Goal: Task Accomplishment & Management: Manage account settings

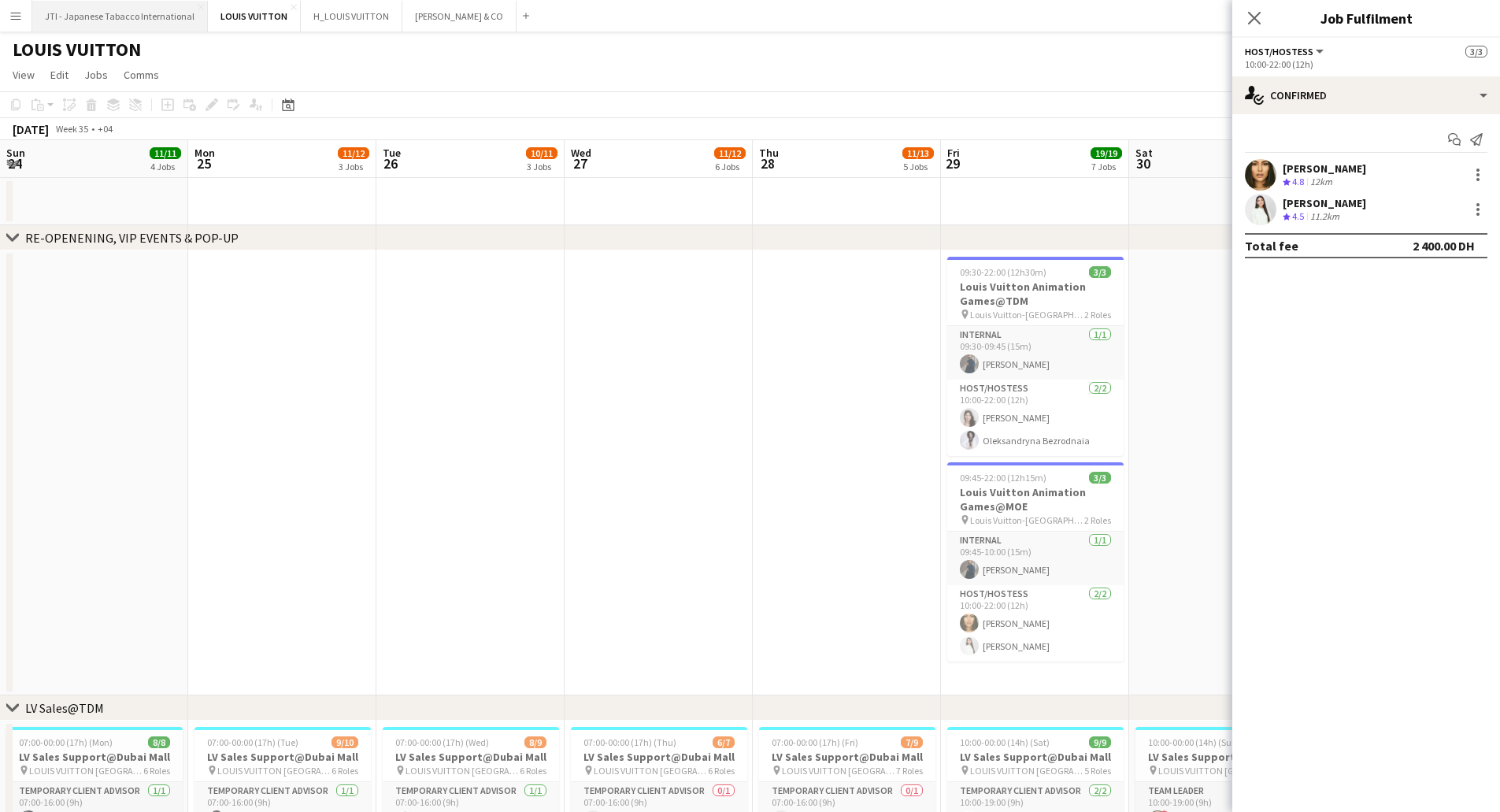
scroll to position [0, 375]
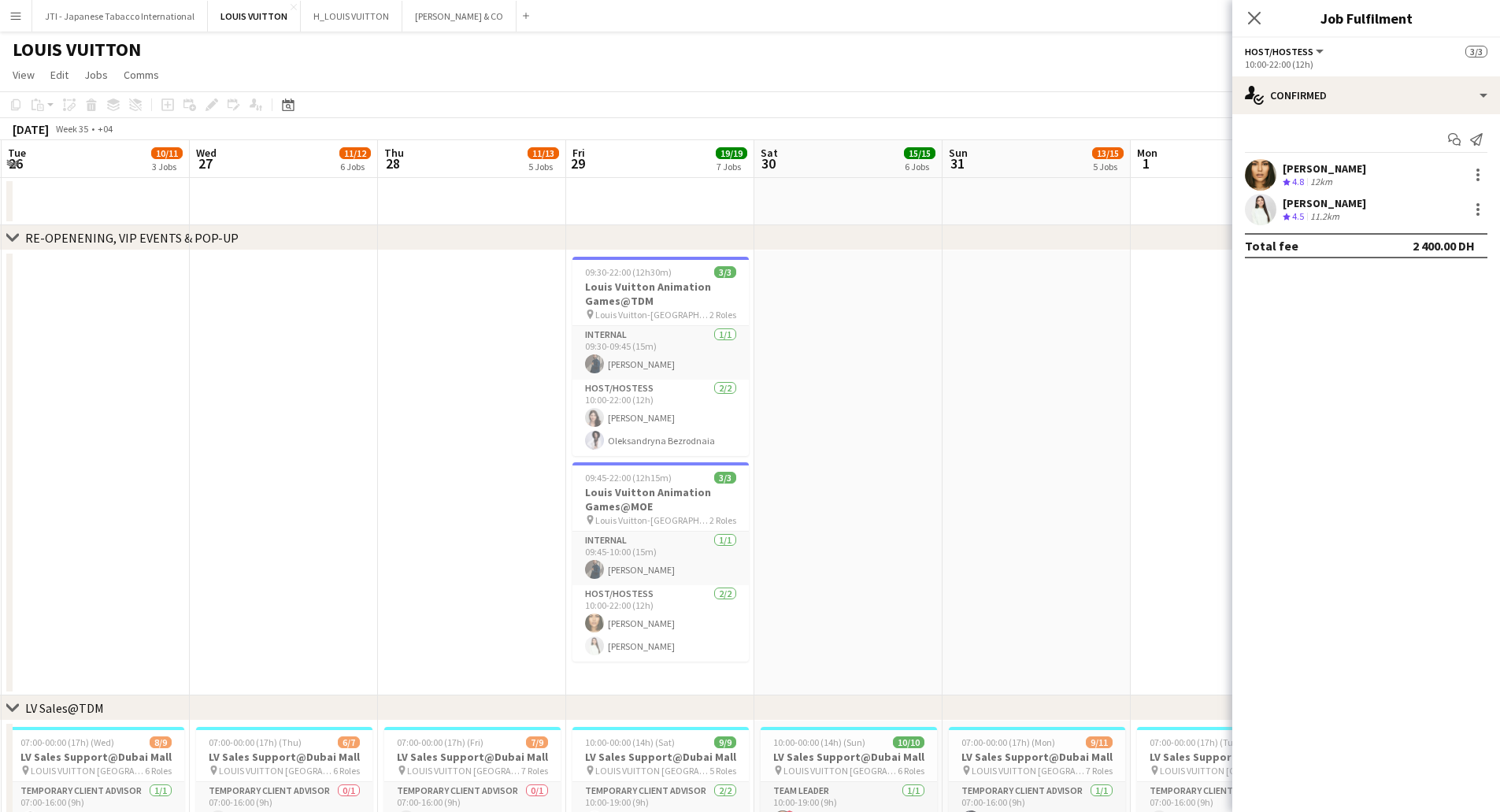
drag, startPoint x: 1339, startPoint y: 178, endPoint x: 1351, endPoint y: 178, distance: 12.0
click at [1341, 178] on div "Crew rating 4.8 12km" at bounding box center [1324, 182] width 83 height 13
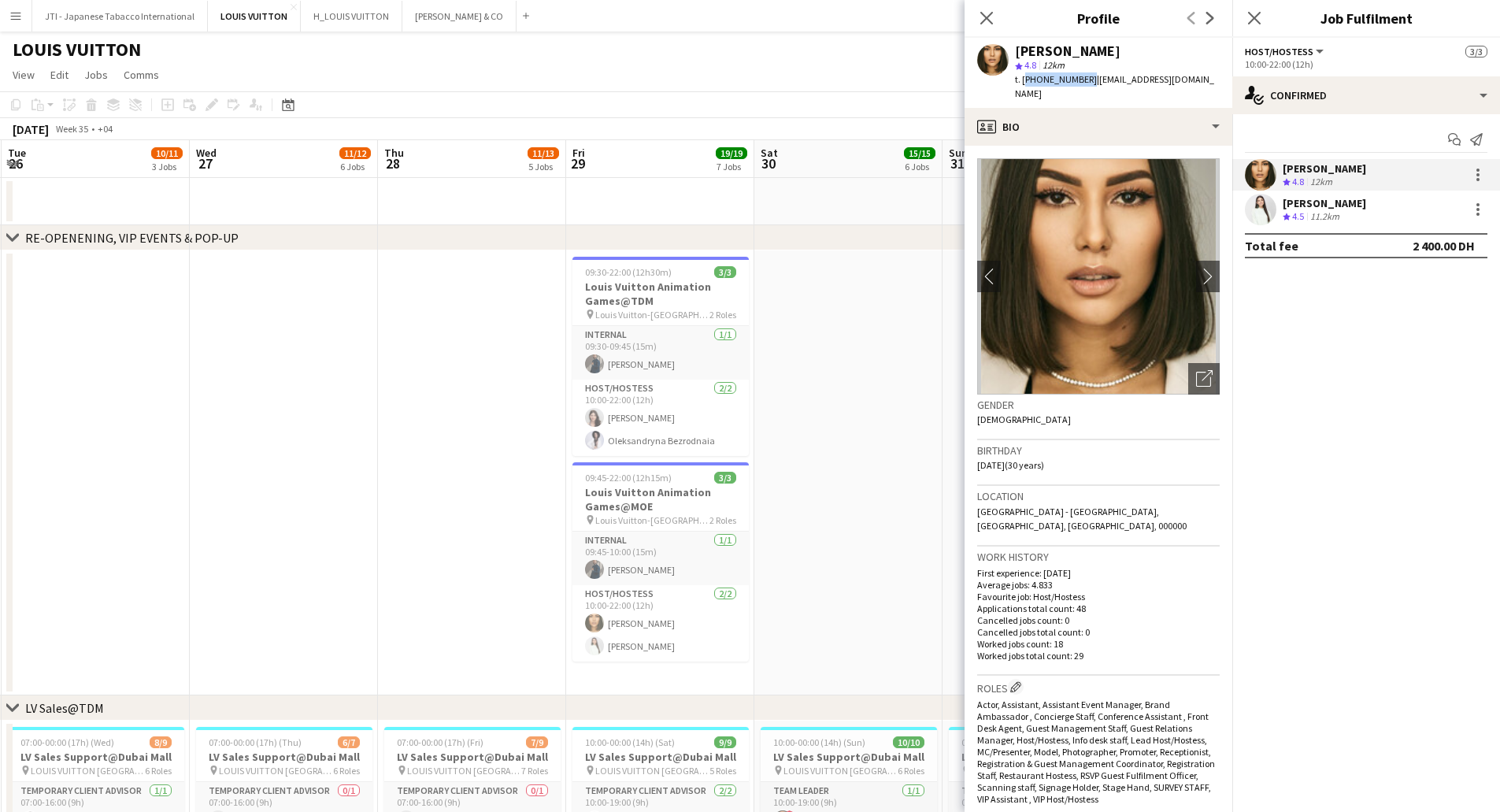
drag, startPoint x: 1023, startPoint y: 79, endPoint x: 1084, endPoint y: 79, distance: 61.0
click at [1084, 79] on span "t. +971543559525" at bounding box center [1055, 79] width 82 height 11
copy span "+971543559525"
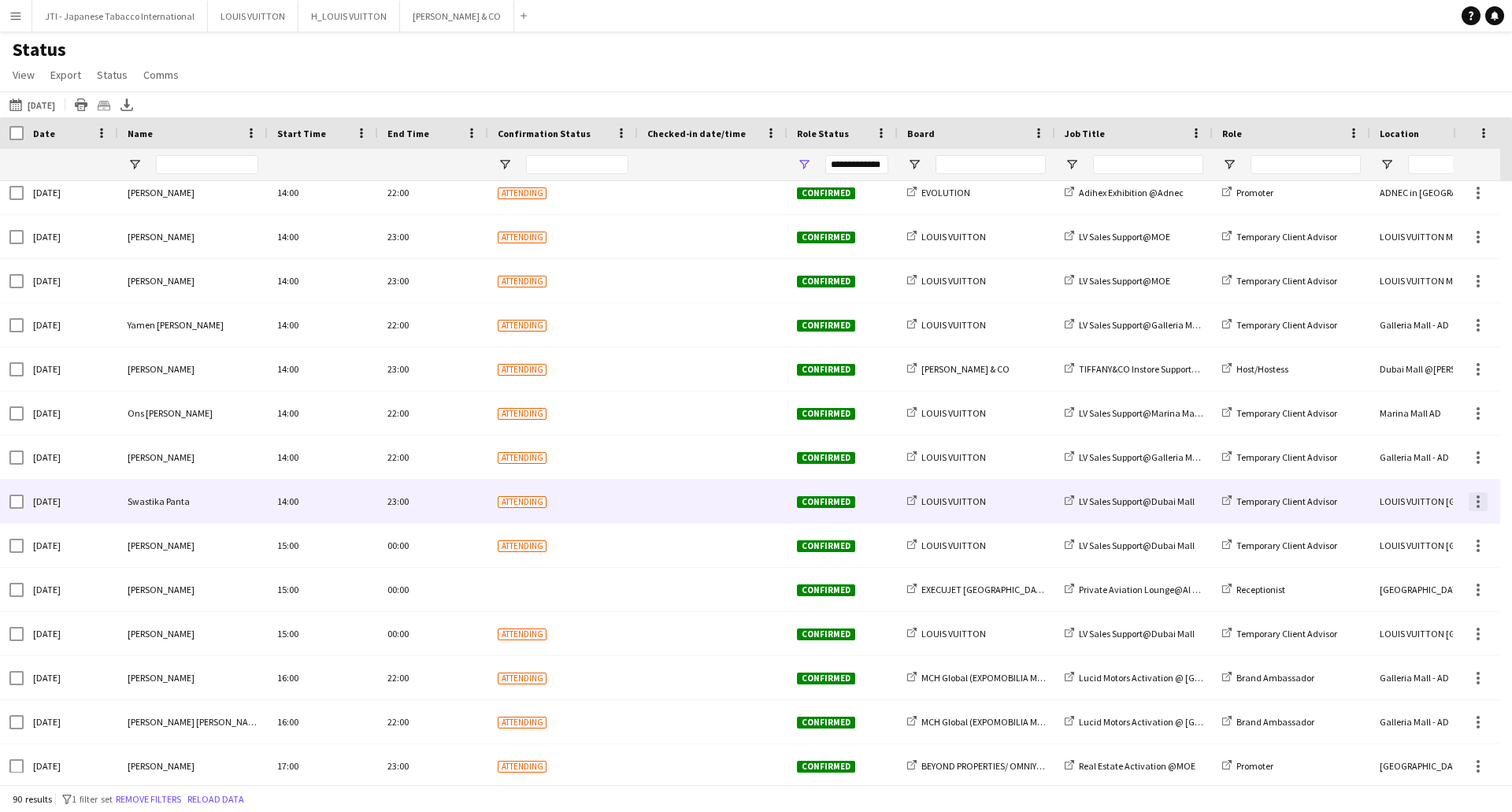
click at [1484, 495] on div at bounding box center [1478, 501] width 19 height 19
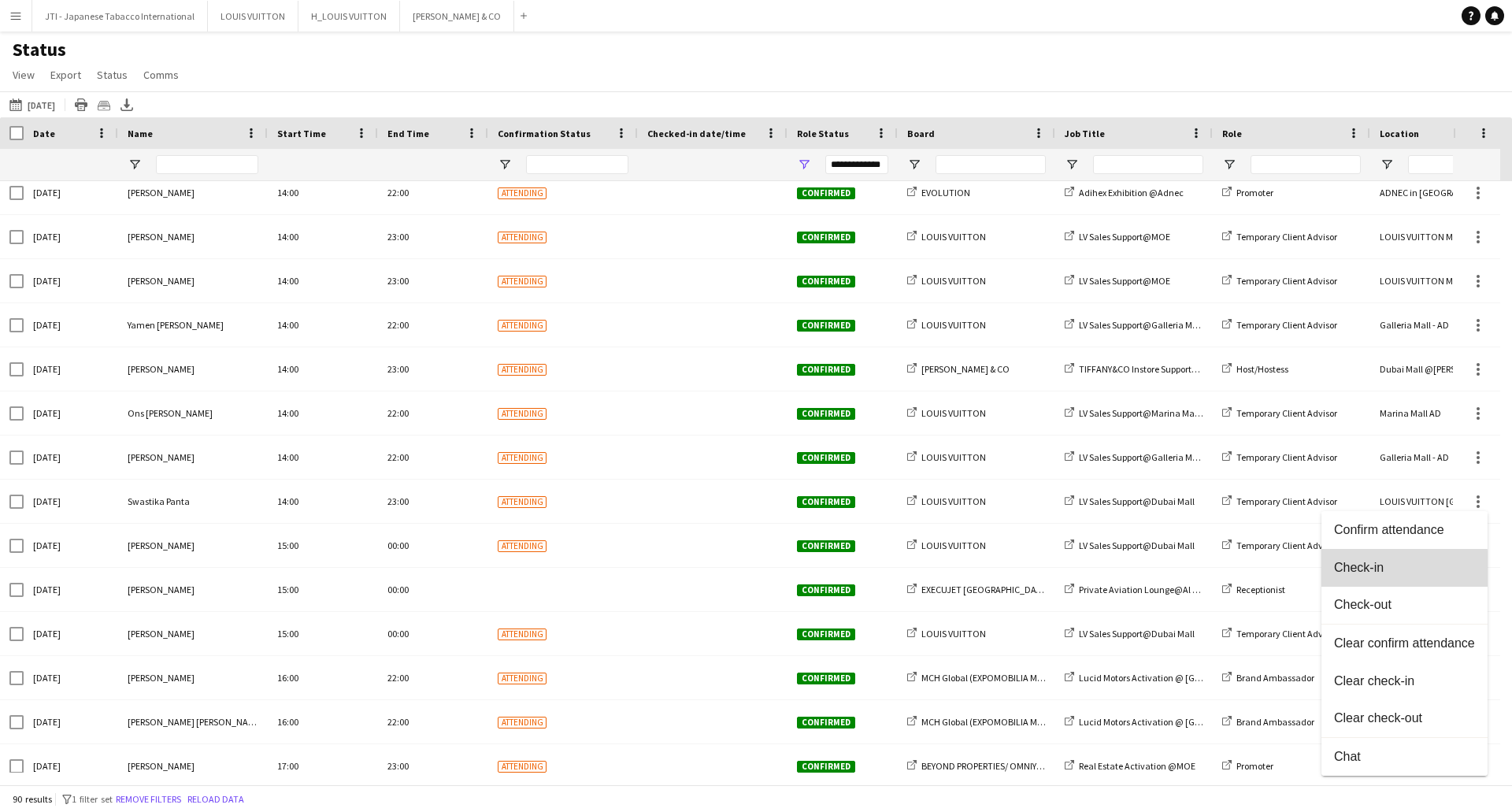
click at [1377, 568] on span "Check-in" at bounding box center [1403, 567] width 141 height 14
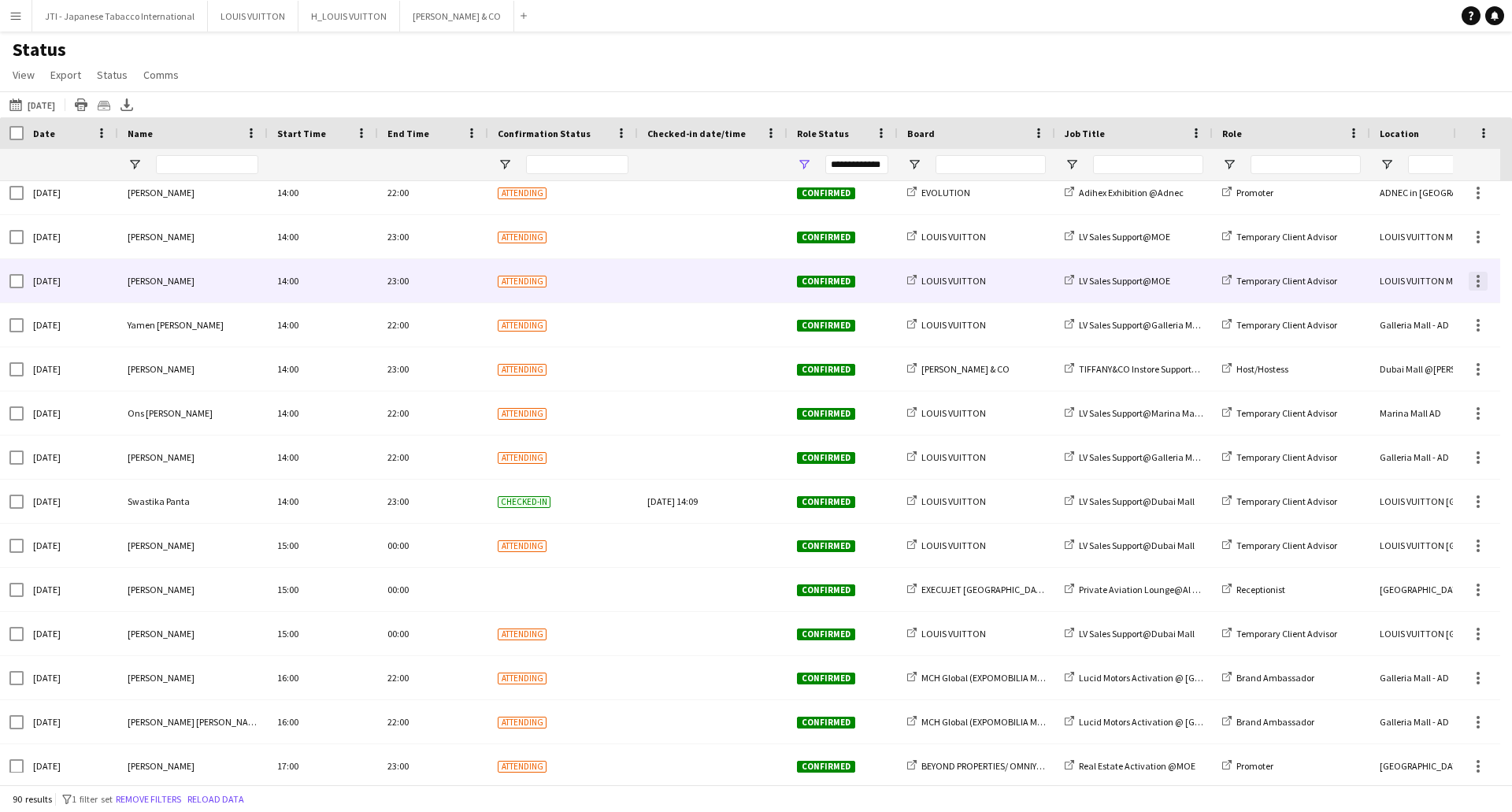
click at [1483, 276] on div at bounding box center [1478, 280] width 19 height 19
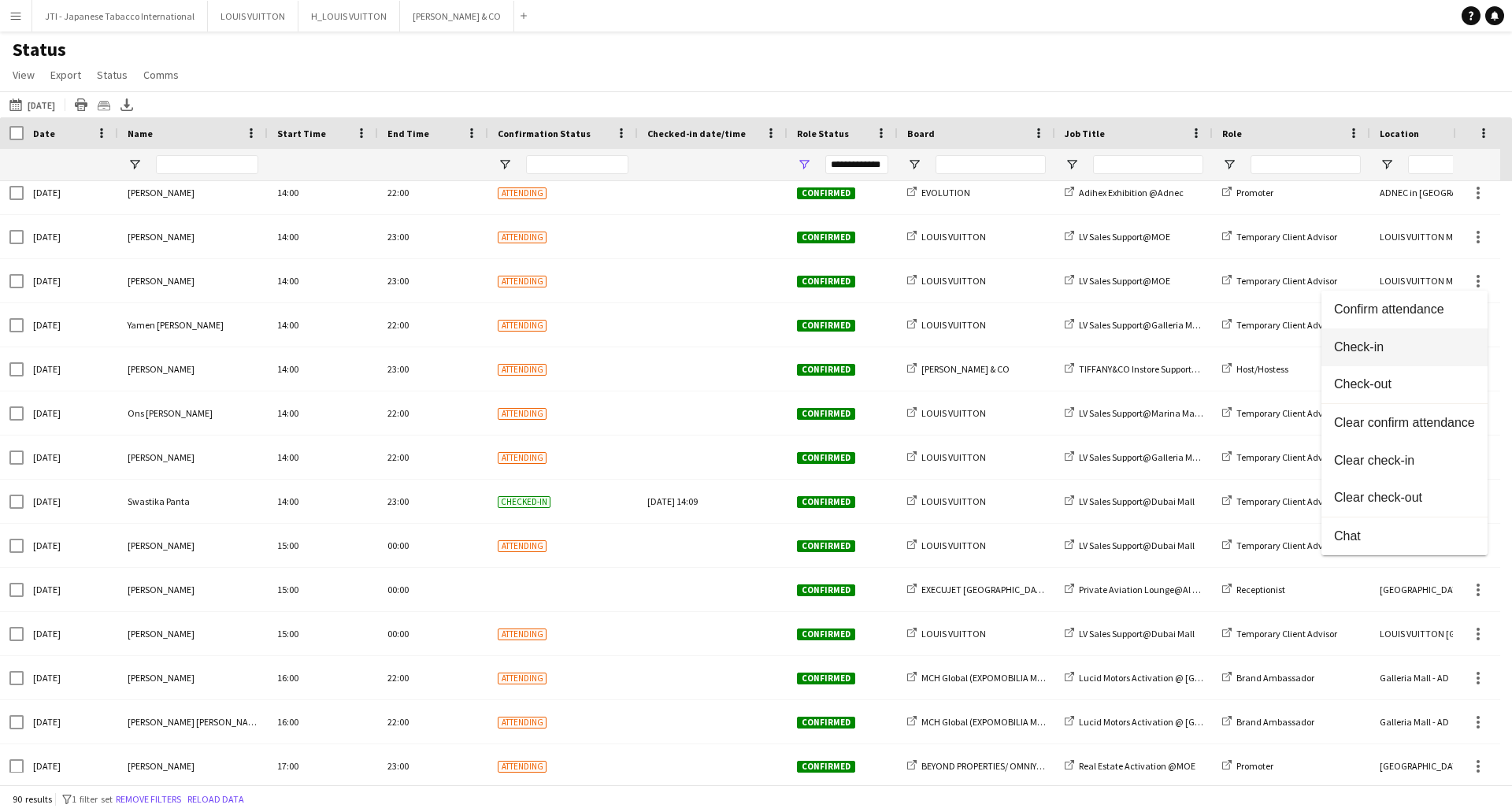
click at [1403, 334] on button "Check-in" at bounding box center [1404, 347] width 166 height 38
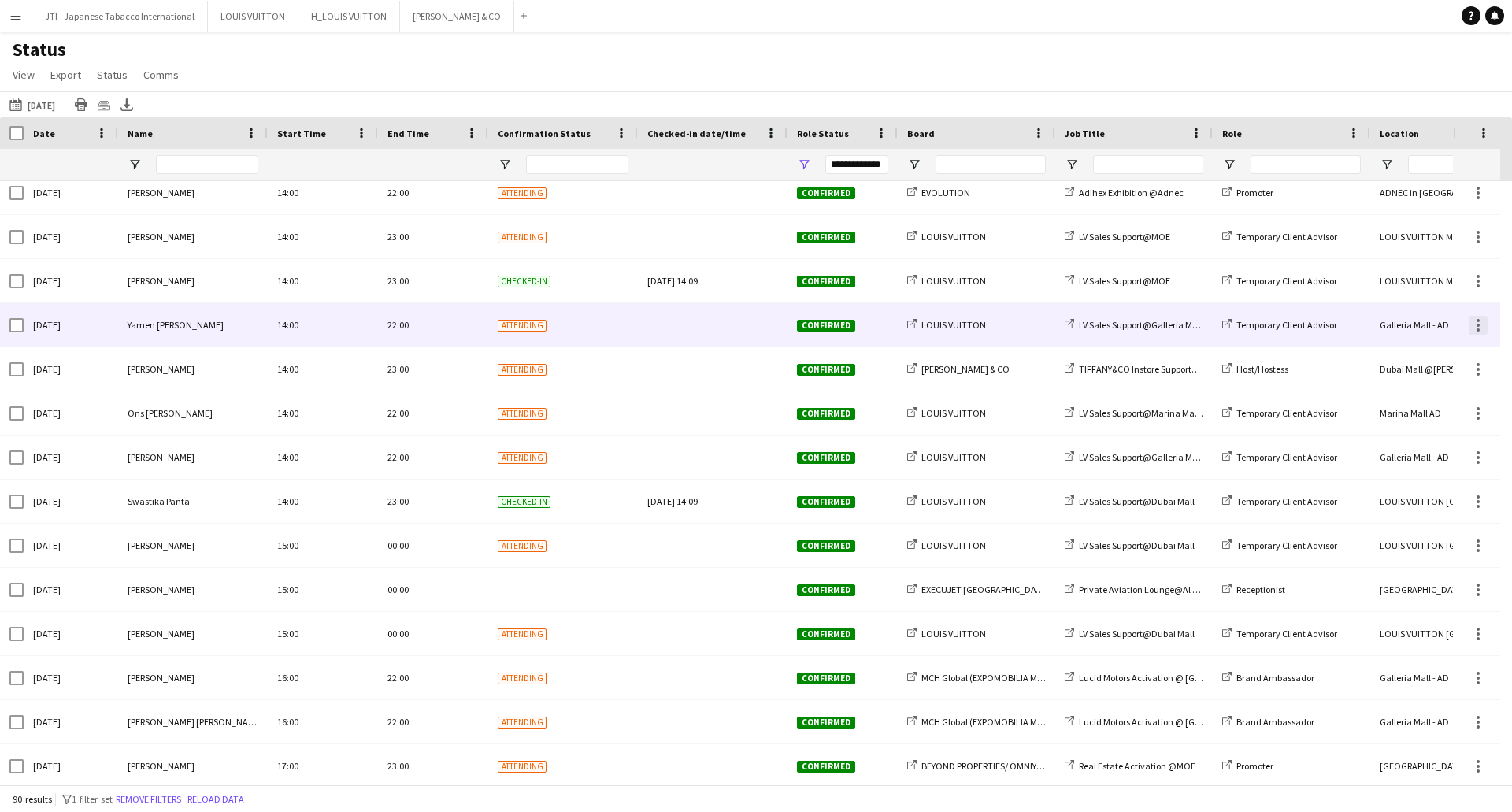
click at [1484, 321] on div at bounding box center [1478, 324] width 19 height 19
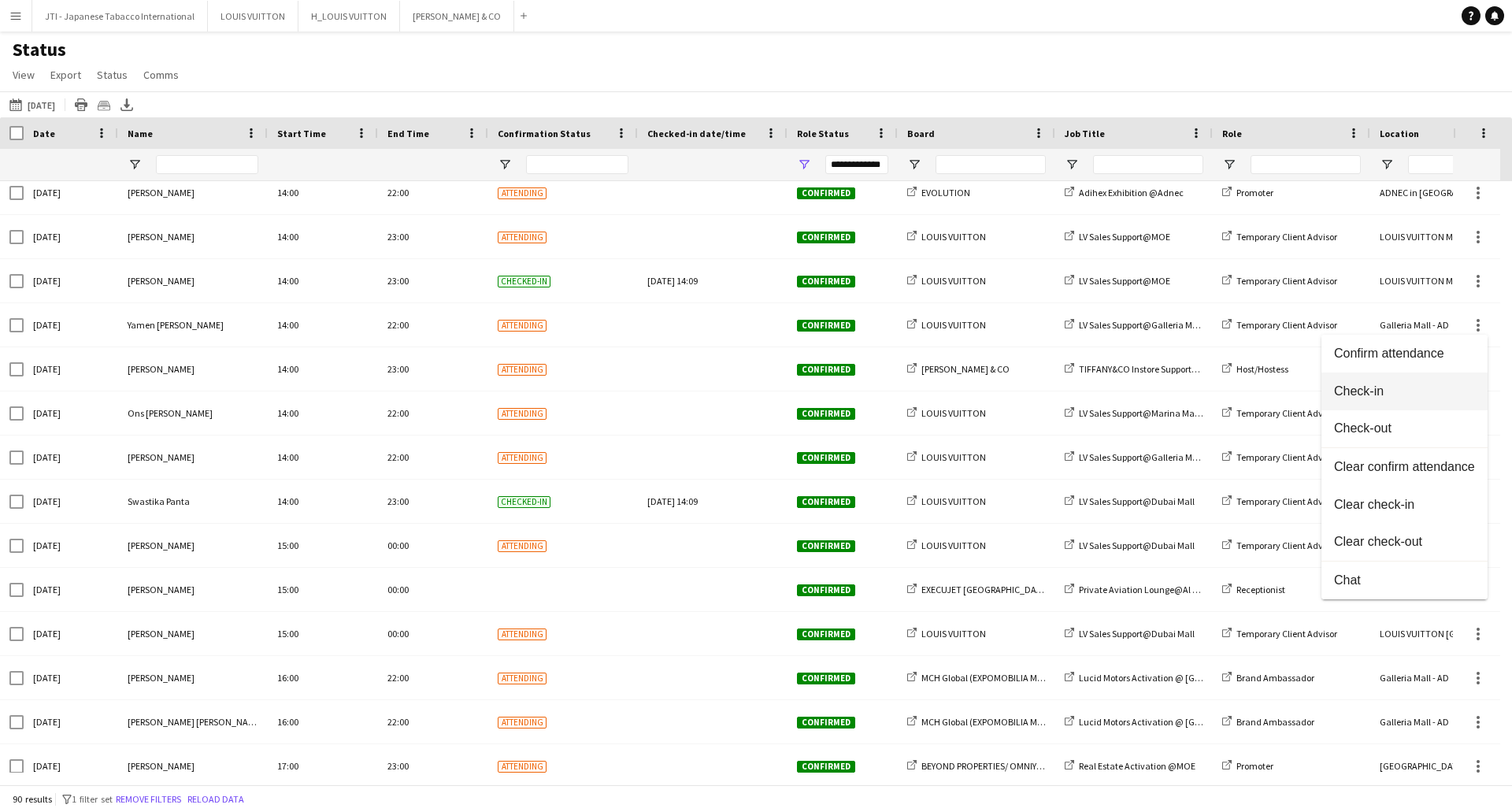
click at [1375, 390] on span "Check-in" at bounding box center [1403, 391] width 141 height 14
